Goal: Information Seeking & Learning: Learn about a topic

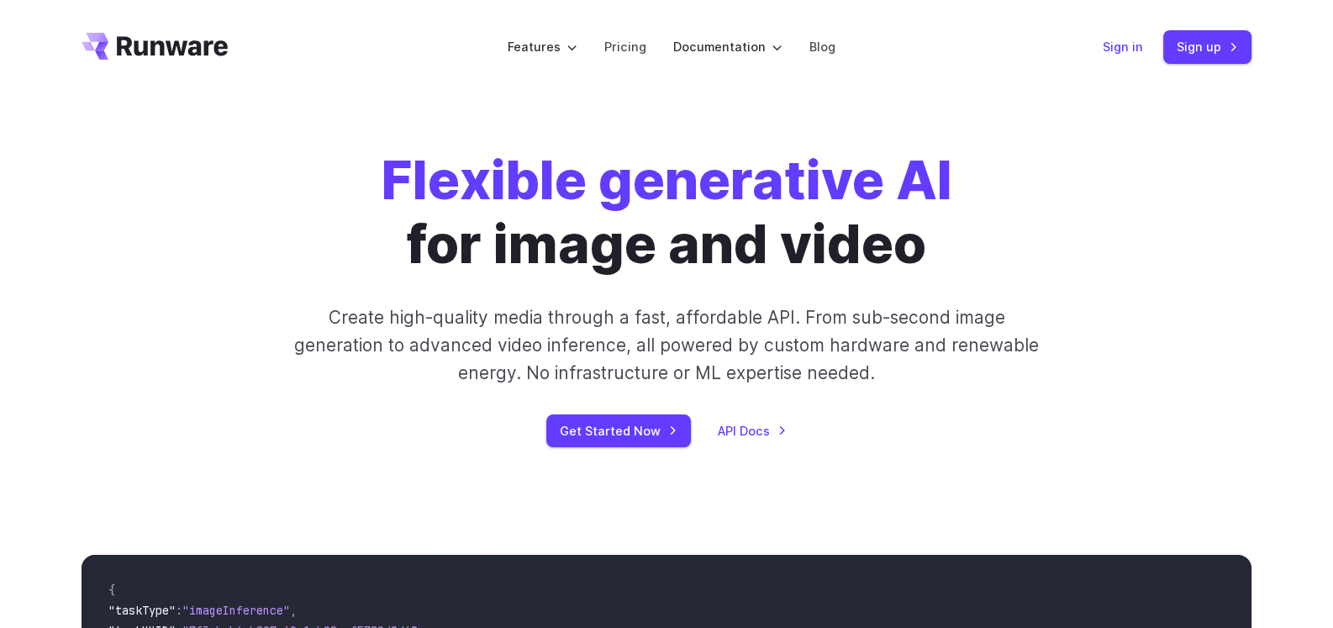
click at [1117, 44] on link "Sign in" at bounding box center [1122, 46] width 40 height 19
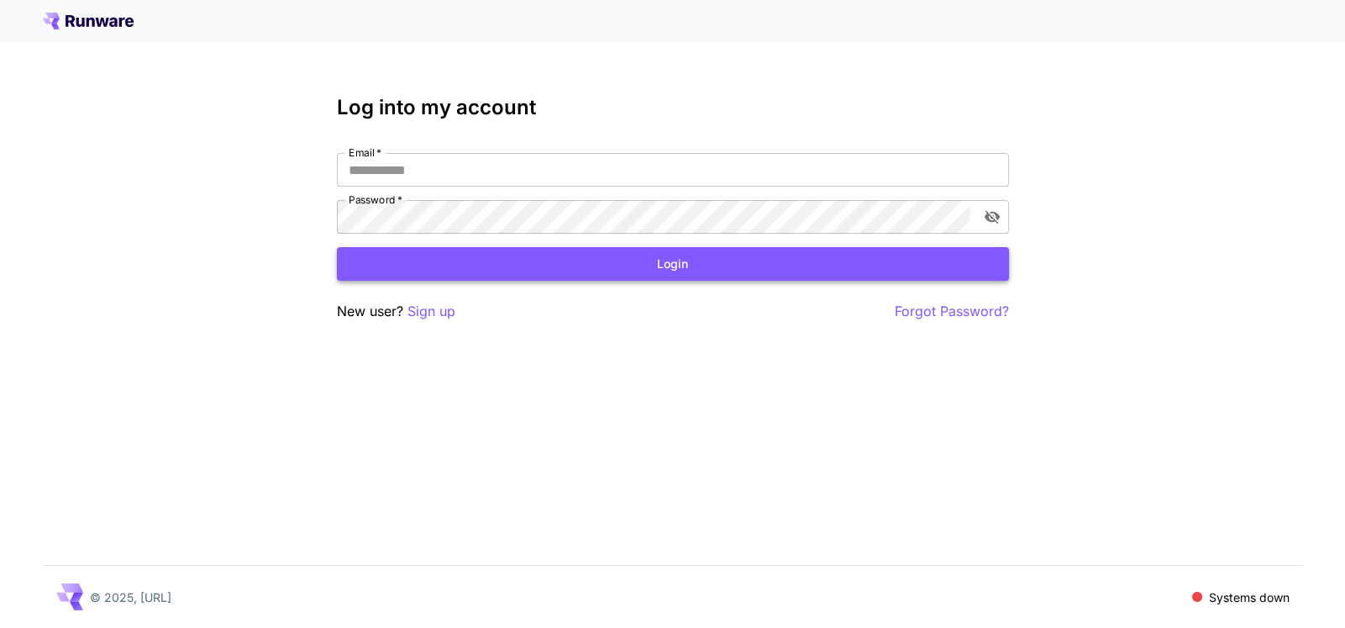
type input "**********"
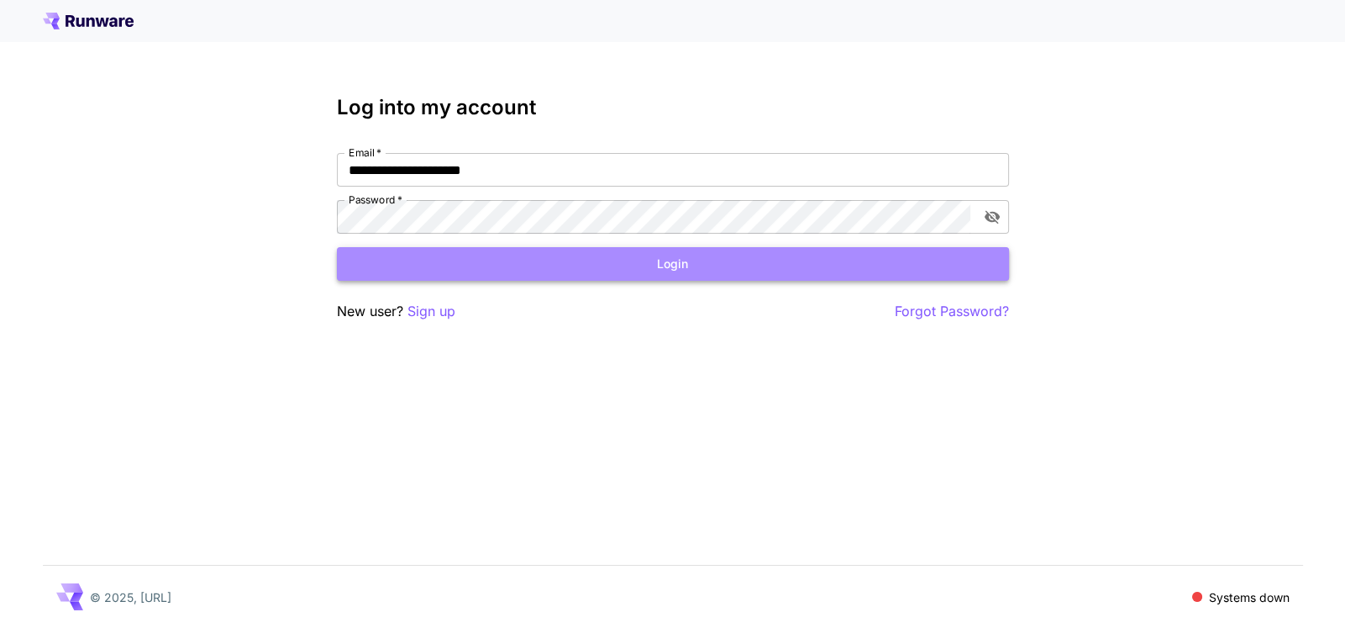
click at [615, 264] on button "Login" at bounding box center [673, 264] width 672 height 34
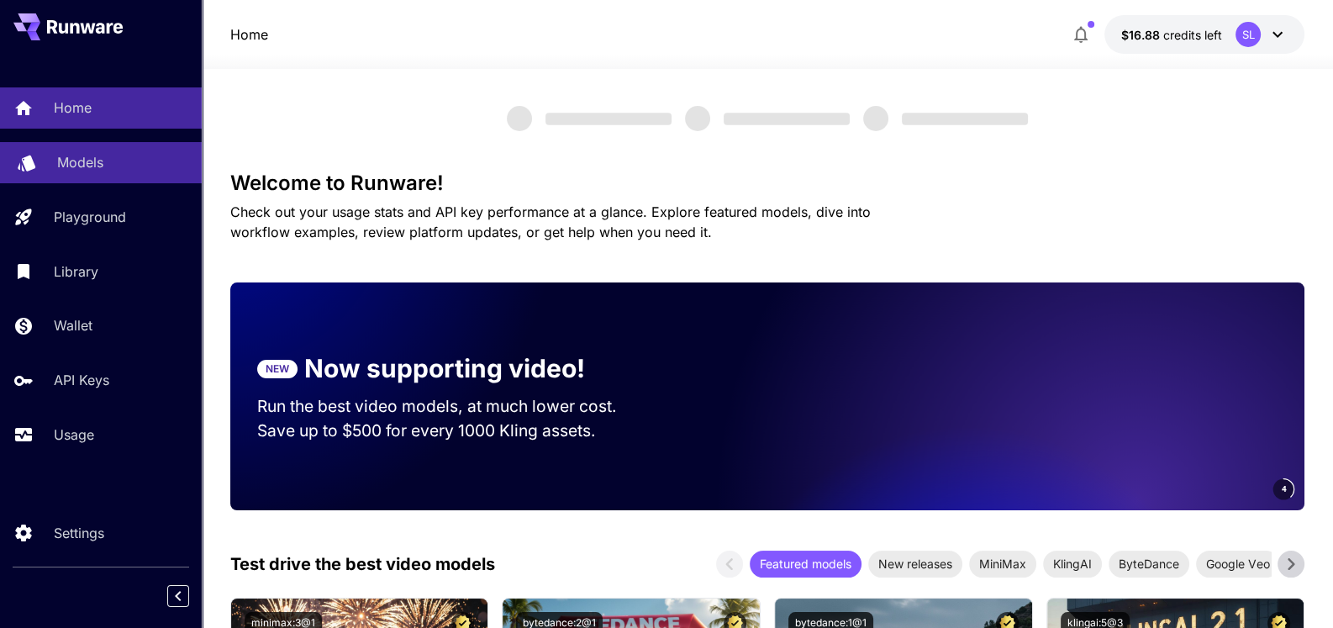
click at [74, 164] on p "Models" at bounding box center [80, 162] width 46 height 20
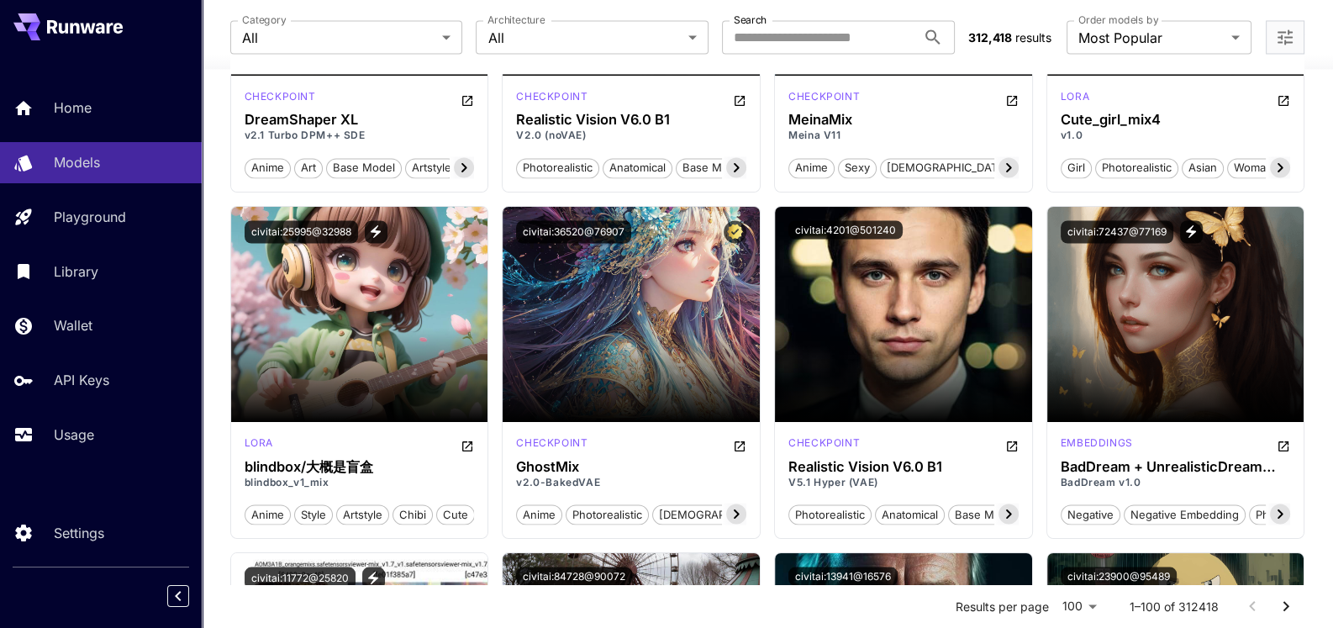
scroll to position [4117, 0]
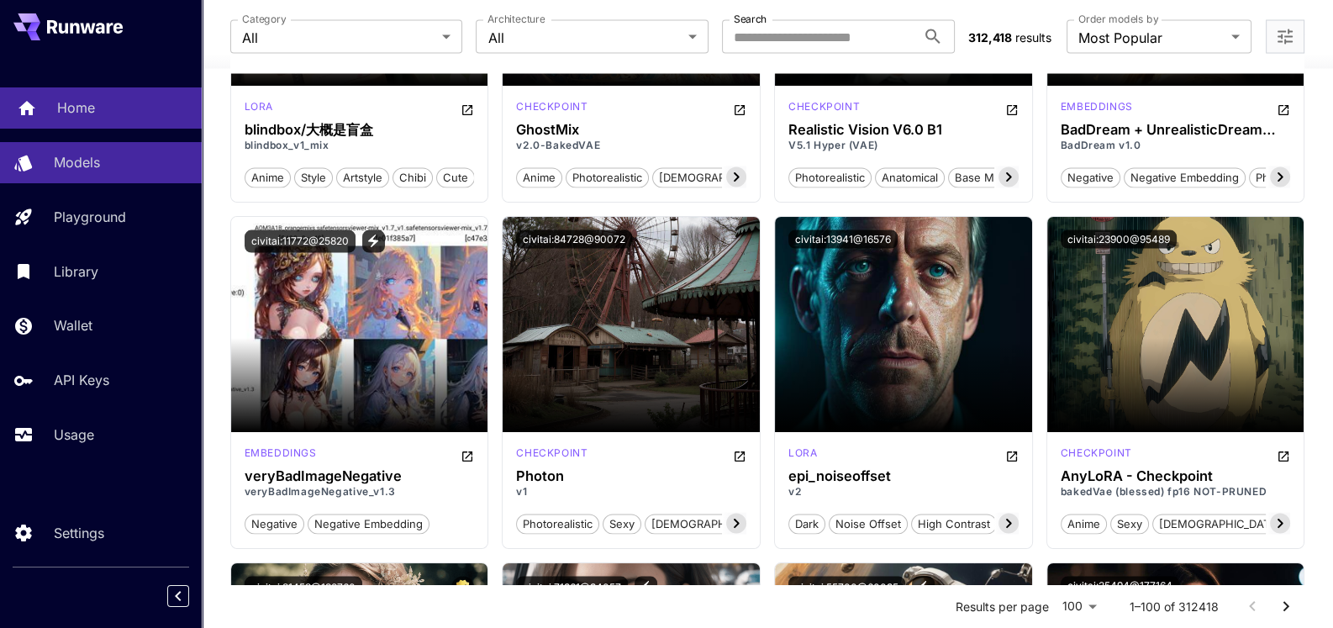
click at [105, 113] on div "Home" at bounding box center [122, 107] width 131 height 20
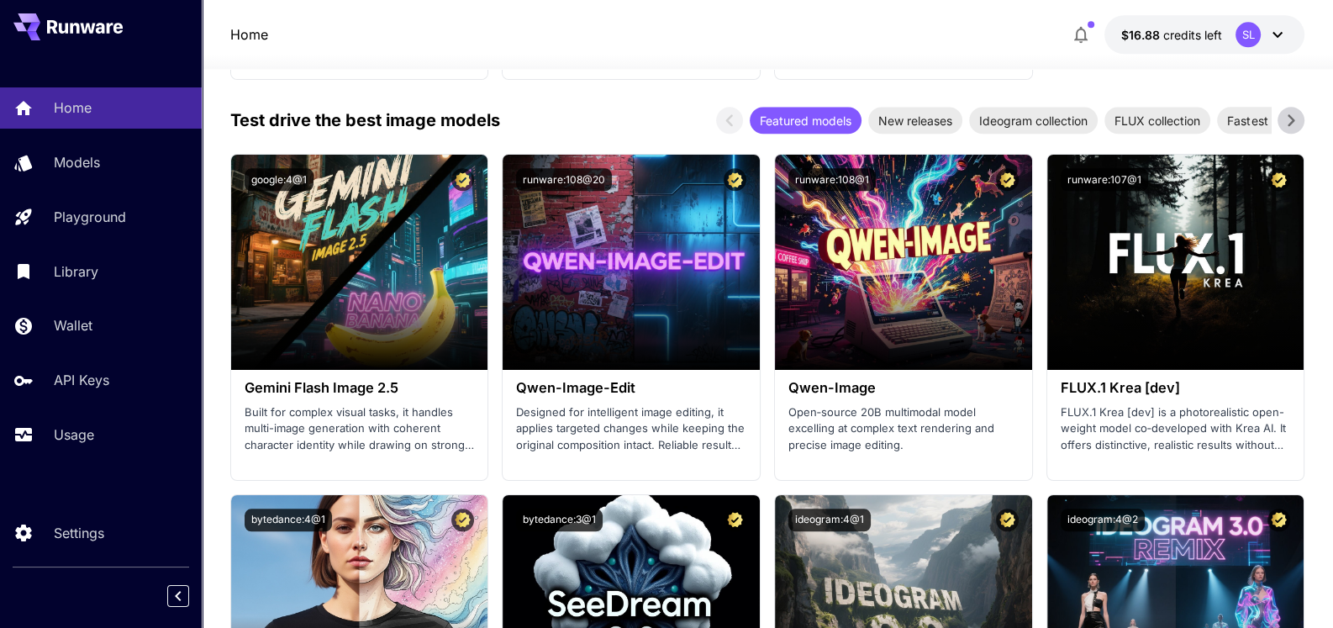
scroll to position [2050, 0]
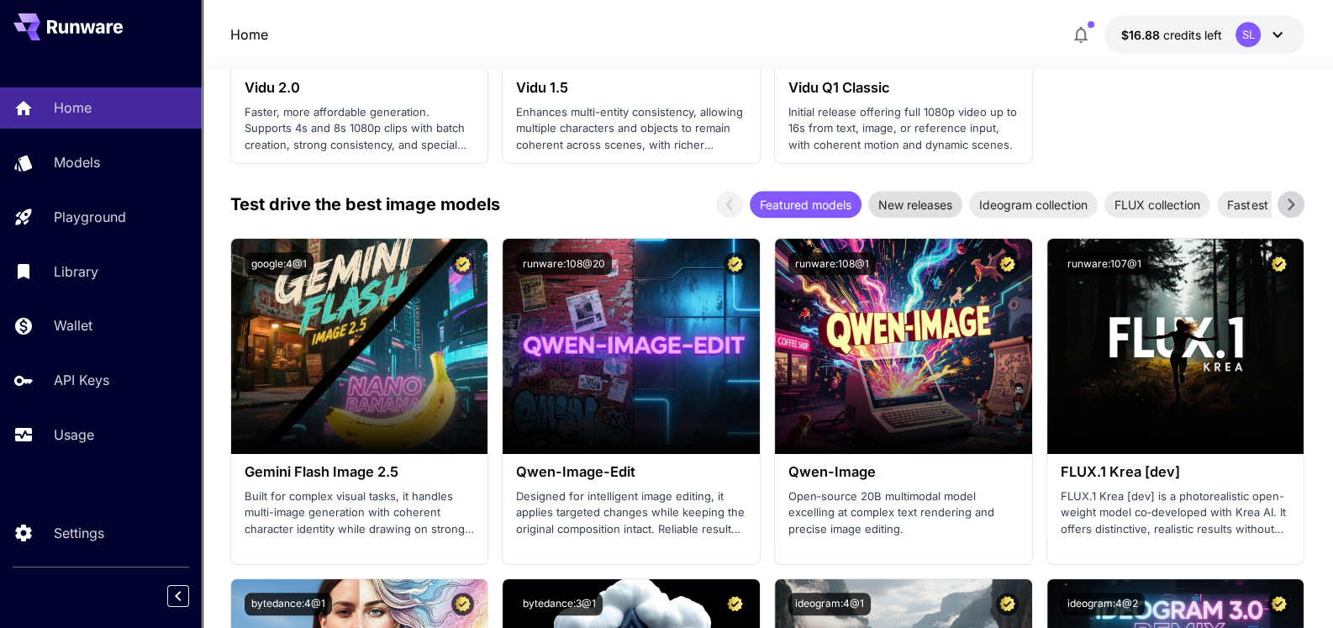
click at [931, 209] on span "New releases" at bounding box center [915, 205] width 94 height 18
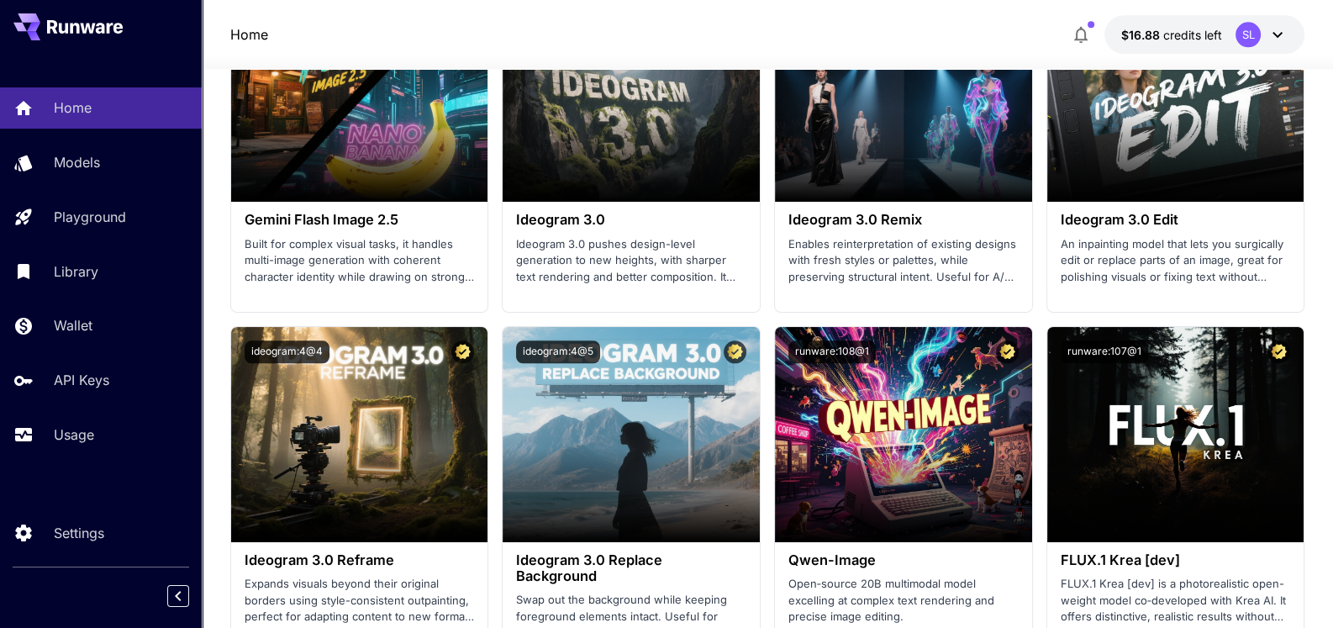
scroll to position [2218, 0]
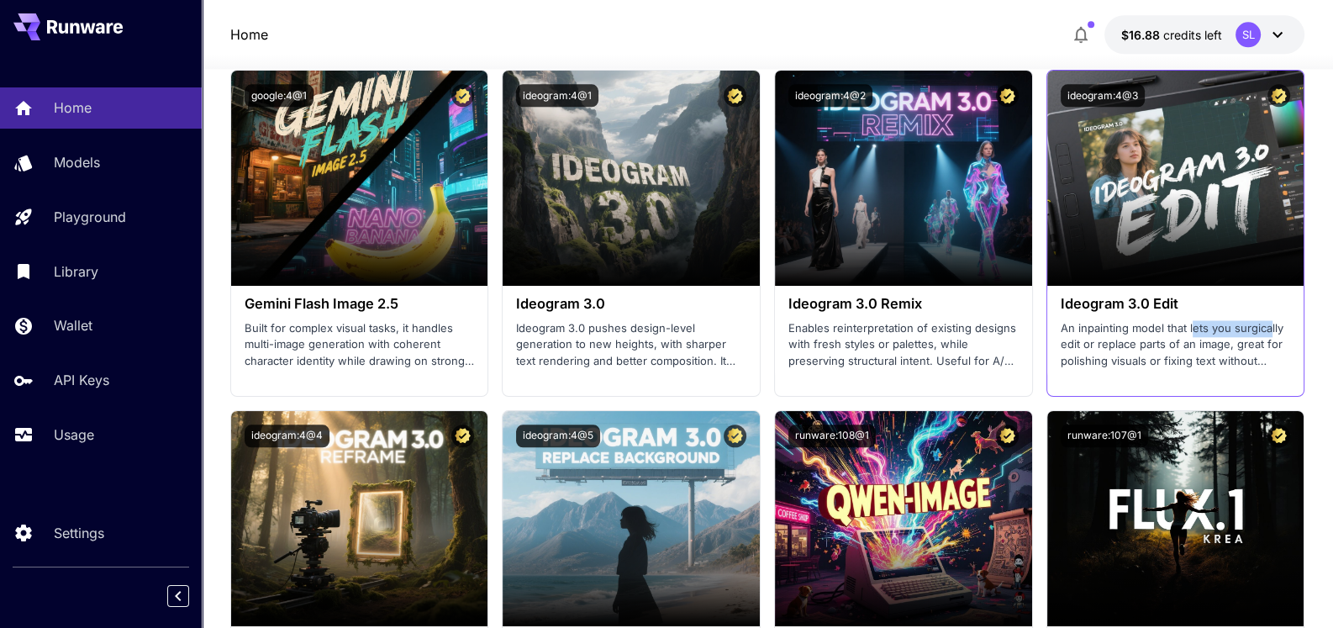
drag, startPoint x: 1190, startPoint y: 323, endPoint x: 1266, endPoint y: 323, distance: 76.5
click at [1266, 323] on p "An inpainting model that lets you surgically edit or replace parts of an image,…" at bounding box center [1175, 345] width 230 height 50
drag, startPoint x: 1151, startPoint y: 331, endPoint x: 1203, endPoint y: 364, distance: 61.5
click at [1203, 364] on p "An inpainting model that lets you surgically edit or replace parts of an image,…" at bounding box center [1175, 345] width 230 height 50
drag, startPoint x: 1058, startPoint y: 301, endPoint x: 1201, endPoint y: 311, distance: 144.0
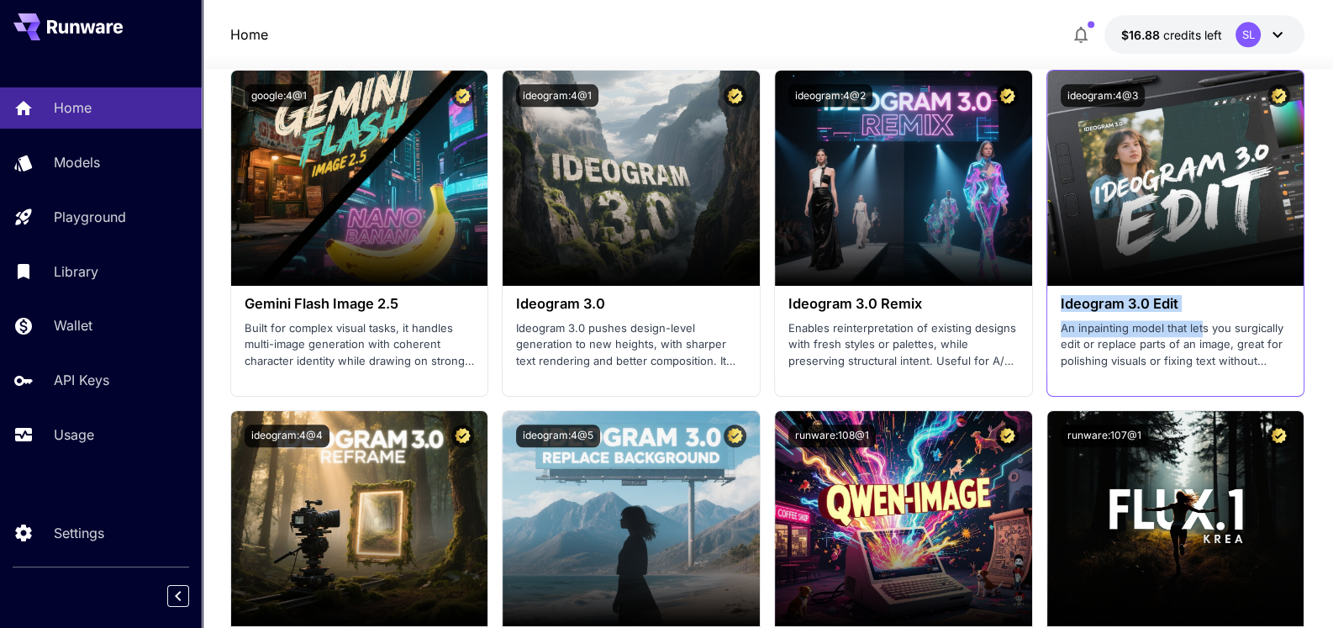
click at [1201, 311] on div "Ideogram 3.0 Edit An inpainting model that lets you surgically edit or replace …" at bounding box center [1175, 332] width 257 height 93
click at [1086, 296] on h3 "Ideogram 3.0 Edit" at bounding box center [1175, 304] width 230 height 16
click at [1066, 307] on h3 "Ideogram 3.0 Edit" at bounding box center [1175, 304] width 230 height 16
click at [1209, 310] on h3 "Ideogram 3.0 Edit" at bounding box center [1175, 304] width 230 height 16
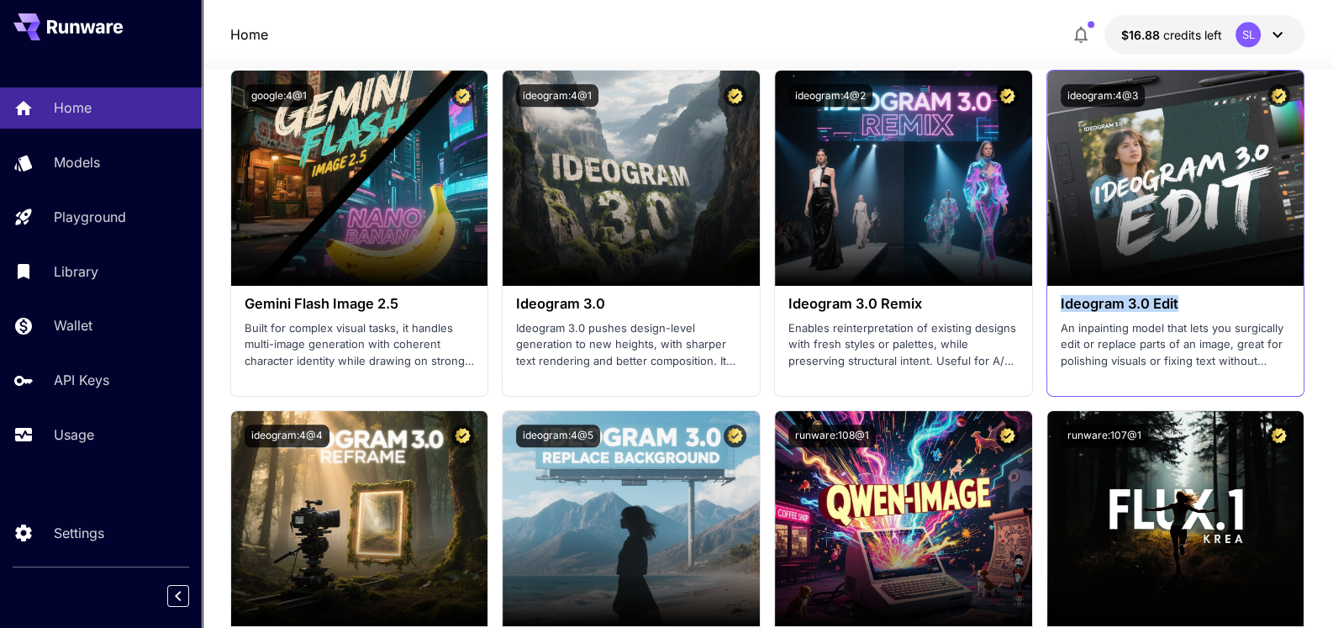
drag, startPoint x: 1180, startPoint y: 297, endPoint x: 1058, endPoint y: 298, distance: 121.8
click at [1058, 298] on div "Ideogram 3.0 Edit An inpainting model that lets you surgically edit or replace …" at bounding box center [1175, 332] width 257 height 93
copy h3 "Ideogram 3.0 Edit"
